Goal: Task Accomplishment & Management: Manage account settings

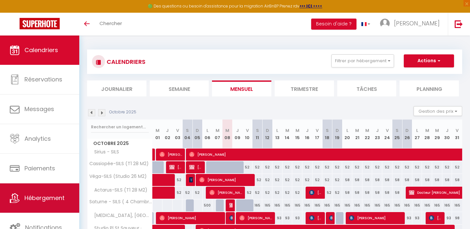
click at [39, 198] on span "Hébergement" at bounding box center [44, 198] width 40 height 8
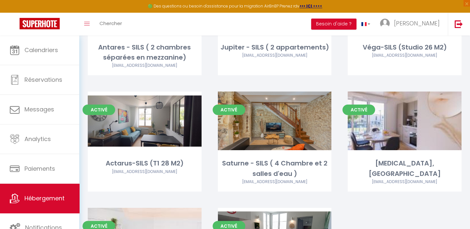
scroll to position [444, 0]
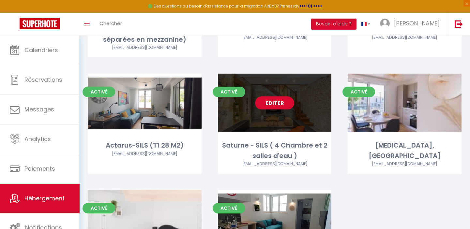
click at [273, 101] on link "Editer" at bounding box center [274, 102] width 39 height 13
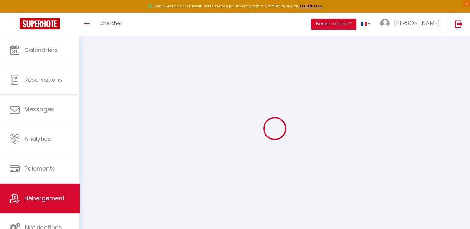
select select "2874-1516075017293284727"
checkbox input "false"
checkbox input "true"
checkbox input "false"
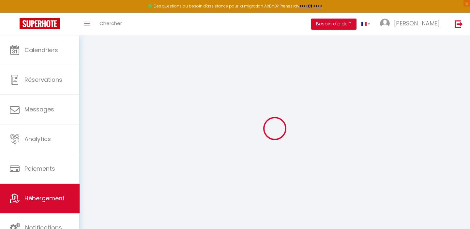
checkbox input "false"
checkbox input "true"
checkbox input "false"
select select "EUR"
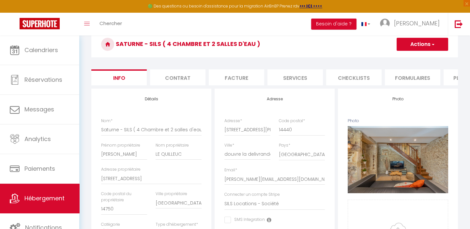
scroll to position [0, 279]
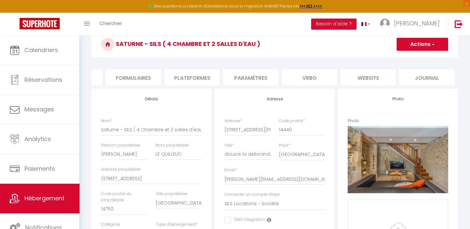
click at [191, 76] on li "Plateformes" at bounding box center [191, 77] width 55 height 16
select select
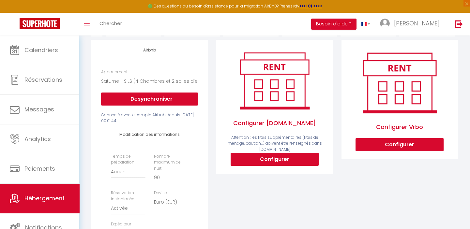
scroll to position [89, 0]
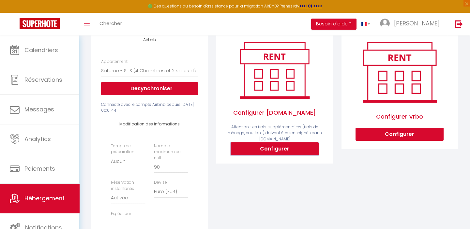
click at [278, 152] on button "Configurer" at bounding box center [274, 148] width 88 height 13
select select
type input "[PERSON_NAME][EMAIL_ADDRESS][DOMAIN_NAME]"
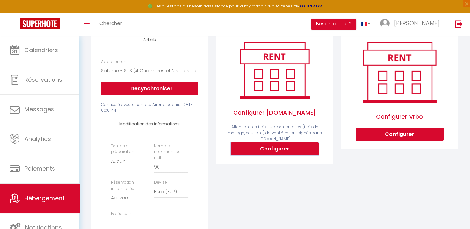
type input "[PERSON_NAME][EMAIL_ADDRESS][DOMAIN_NAME]"
select select
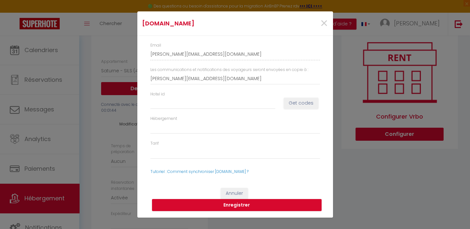
scroll to position [0, 274]
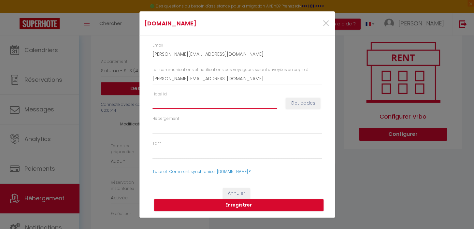
click at [183, 104] on input "Hotel id" at bounding box center [215, 103] width 125 height 12
click at [183, 103] on input "Hotel id" at bounding box center [215, 103] width 125 height 12
click at [168, 102] on input "Hotel id" at bounding box center [215, 103] width 125 height 12
type input "1"
select select
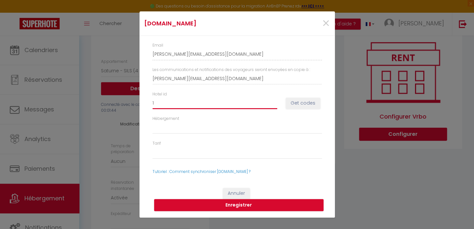
select select
type input "15"
select select
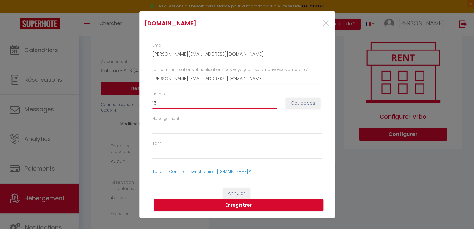
select select
type input "150"
select select
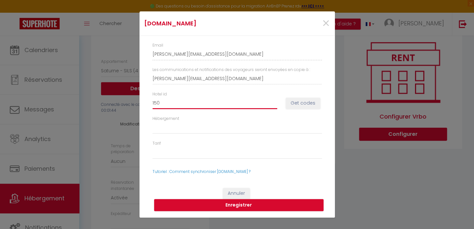
type input "1507"
select select
type input "15070"
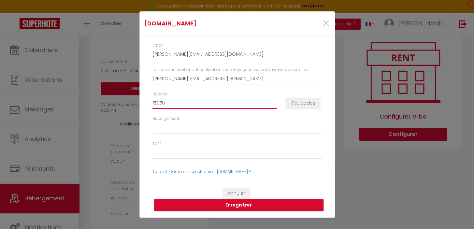
select select
type input "150700"
select select
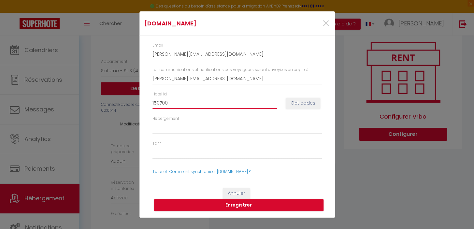
select select
type input "1507007"
select select
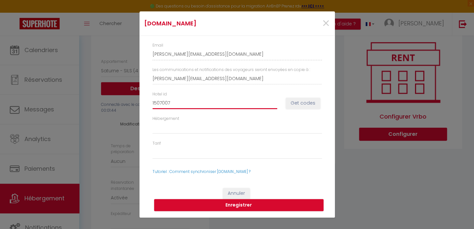
select select
type input "15070071"
select select
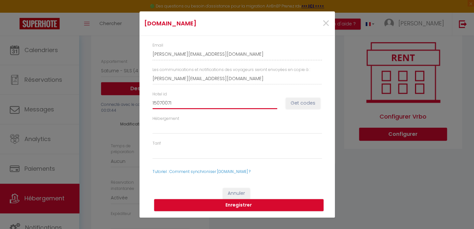
type input "15070071"
click at [302, 103] on button "Get codes" at bounding box center [303, 103] width 35 height 11
select select
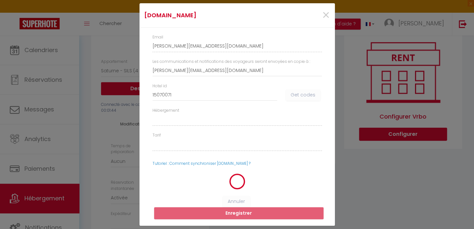
select select
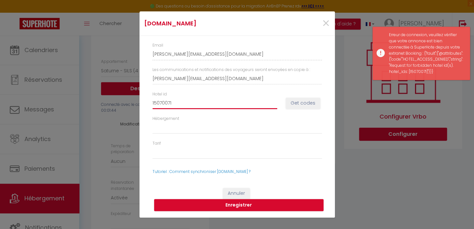
click at [182, 103] on input "15070071" at bounding box center [215, 103] width 125 height 12
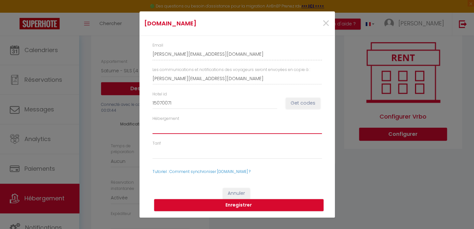
click at [182, 126] on select "Hébergement" at bounding box center [237, 128] width 169 height 12
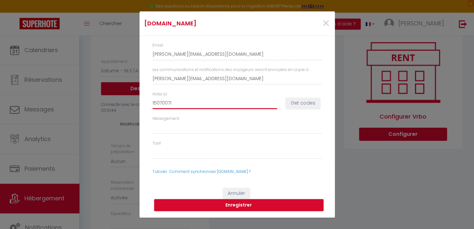
click at [190, 106] on input "15070071" at bounding box center [215, 103] width 125 height 12
click at [177, 103] on input "15070071" at bounding box center [215, 103] width 125 height 12
click at [153, 105] on input "15070071" at bounding box center [215, 103] width 125 height 12
click at [307, 101] on button "Get codes" at bounding box center [303, 103] width 35 height 11
select select
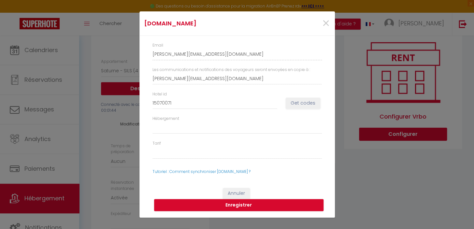
select select
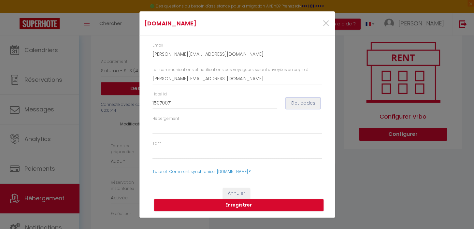
click at [303, 103] on button "Get codes" at bounding box center [303, 103] width 35 height 11
select select
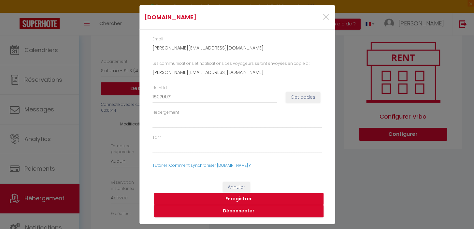
click at [234, 199] on button "Enregistrer" at bounding box center [238, 199] width 169 height 12
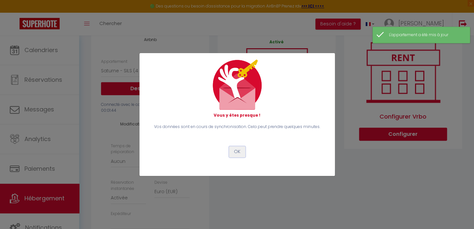
click at [232, 152] on button "OK" at bounding box center [237, 151] width 16 height 11
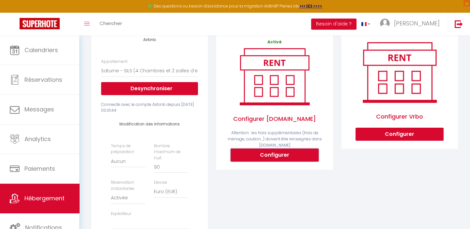
click at [273, 161] on button "Configurer" at bounding box center [274, 155] width 88 height 13
select select
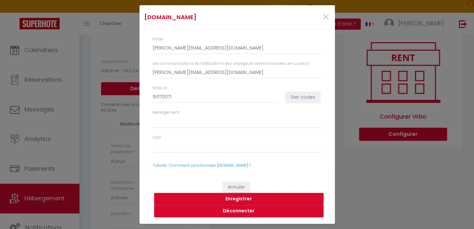
click at [38, 49] on div "[DOMAIN_NAME] × Email [PERSON_NAME][EMAIL_ADDRESS][DOMAIN_NAME] Les communicati…" at bounding box center [237, 114] width 474 height 229
click at [326, 13] on span "×" at bounding box center [326, 17] width 8 height 20
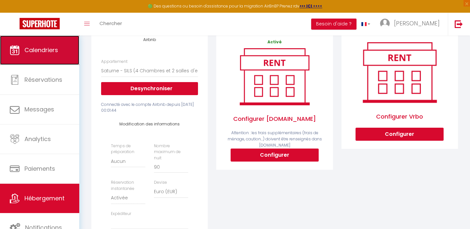
click at [44, 46] on span "Calendriers" at bounding box center [41, 50] width 34 height 8
